Goal: Navigation & Orientation: Find specific page/section

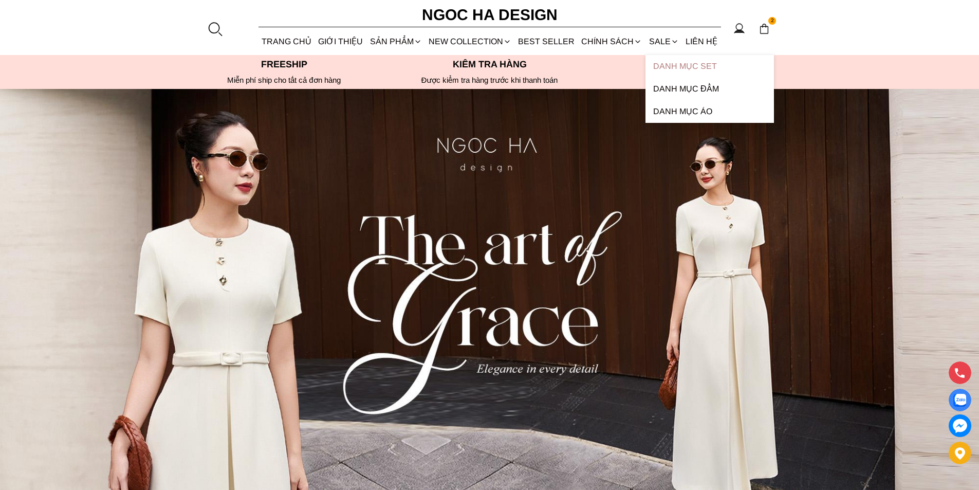
click at [668, 55] on link "Danh Mục Set" at bounding box center [709, 66] width 128 height 23
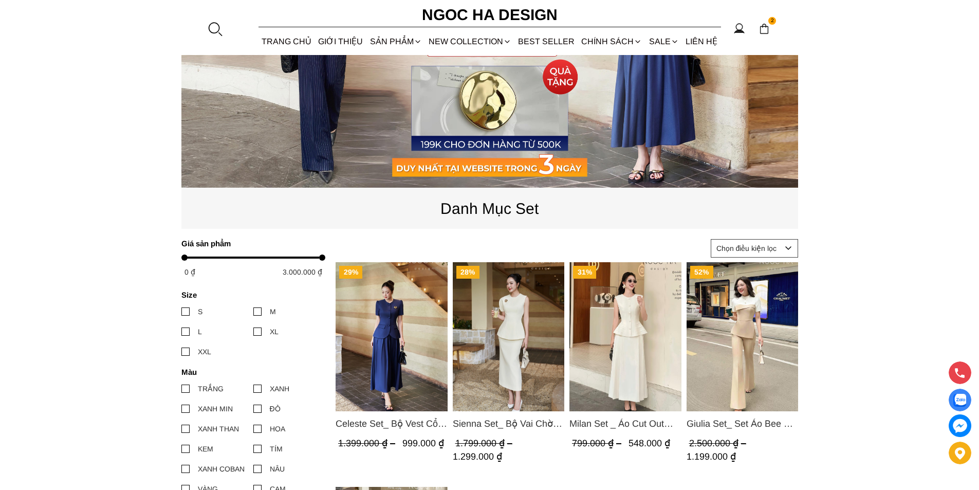
scroll to position [360, 0]
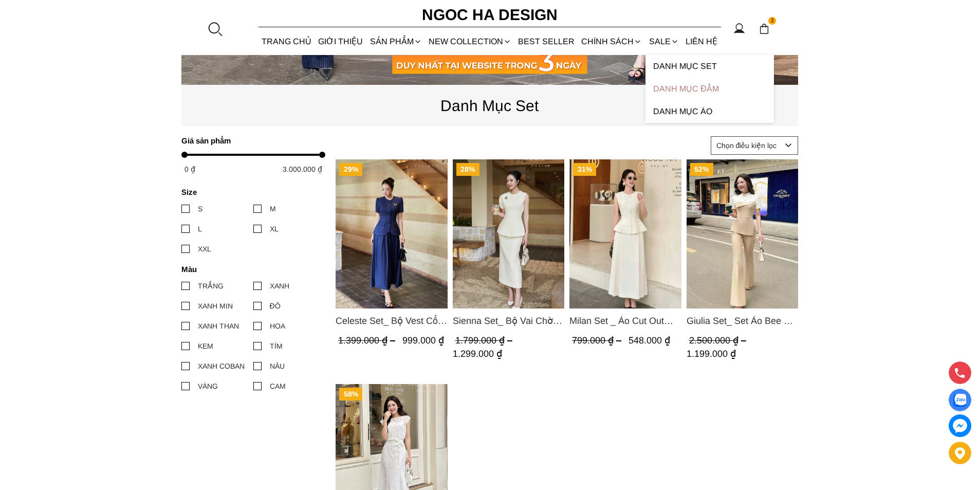
click at [672, 87] on link "Danh Mục Đầm" at bounding box center [709, 89] width 128 height 23
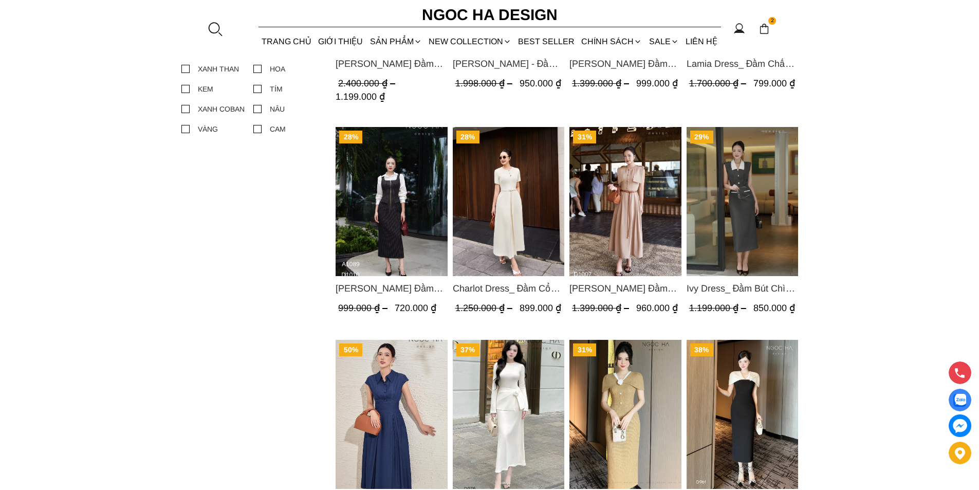
scroll to position [360, 0]
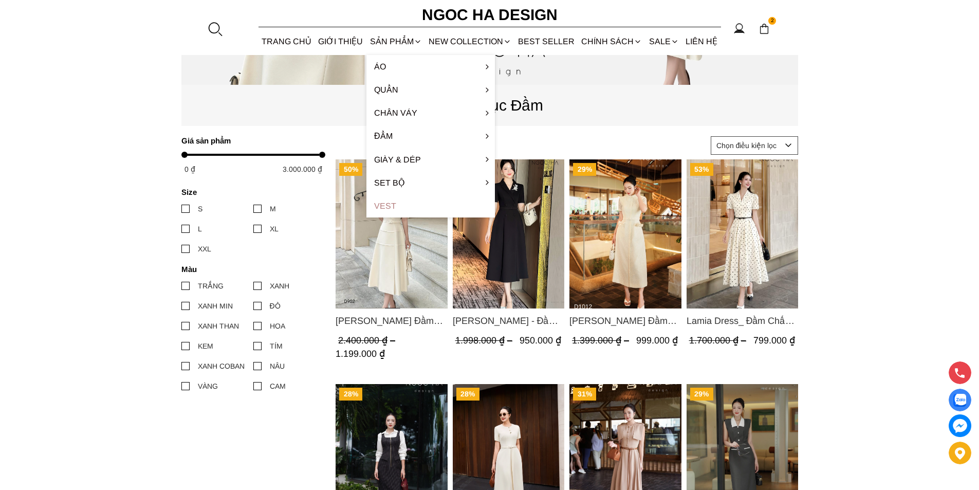
click at [391, 208] on link "Vest" at bounding box center [430, 205] width 128 height 23
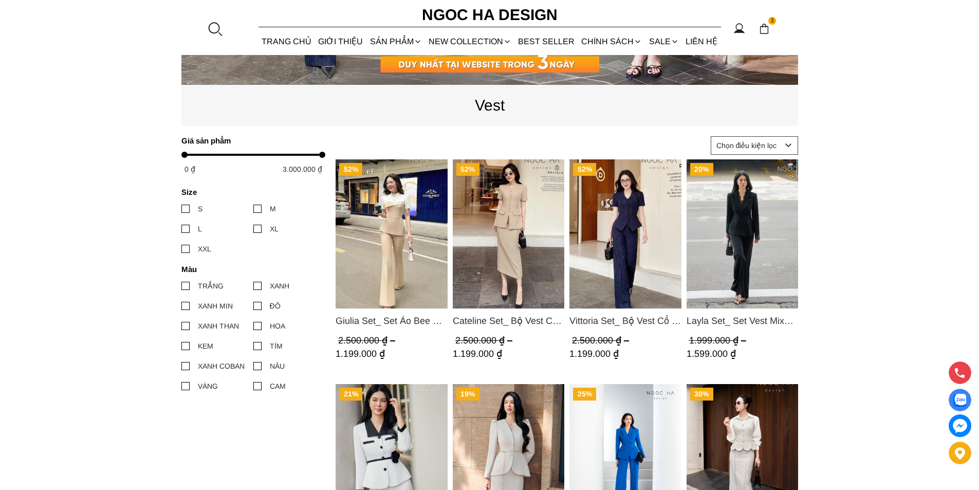
scroll to position [154, 0]
